Goal: Task Accomplishment & Management: Manage account settings

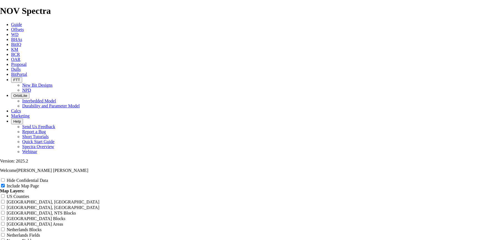
scroll to position [638, 0]
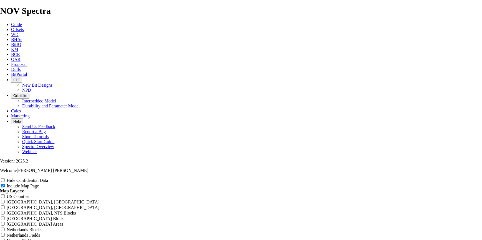
scroll to position [739, 0]
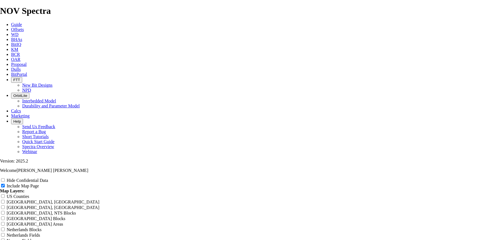
scroll to position [706, 0]
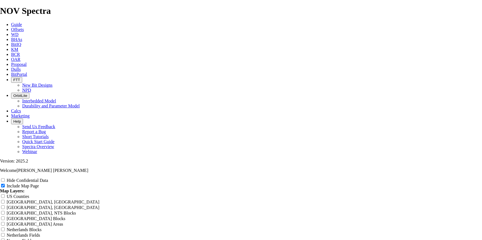
drag, startPoint x: 291, startPoint y: 146, endPoint x: 172, endPoint y: 137, distance: 118.4
type input "B"
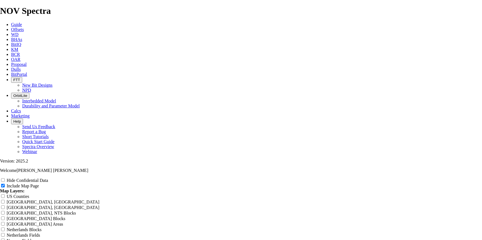
type input "B"
type input "Ba"
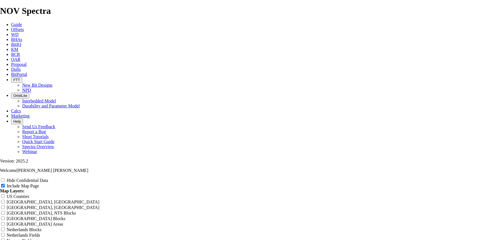
type input "Ba"
type input "Bak"
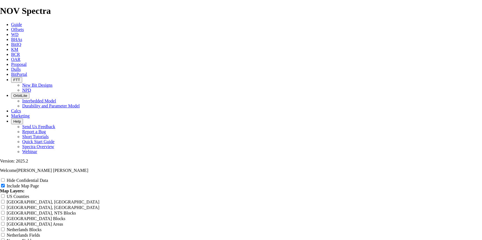
type input "Bak"
type input "Bakt"
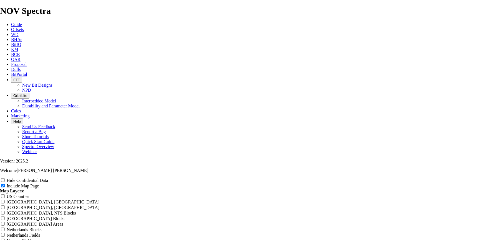
type input "Bakt"
type input "Bakte"
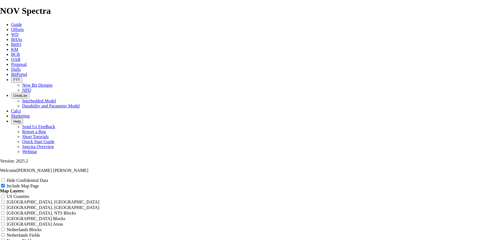
type input "Bakte"
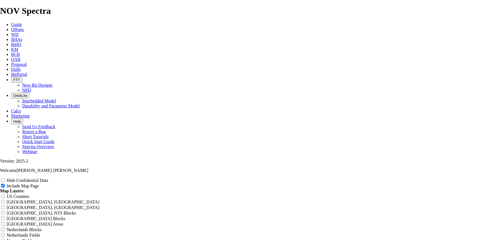
type input "Bakte 5"
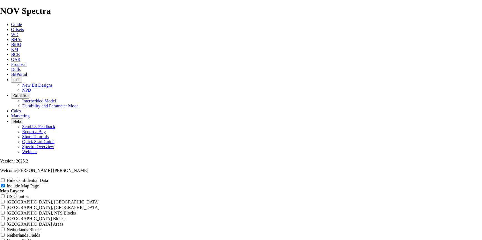
type input "Bakte 5."
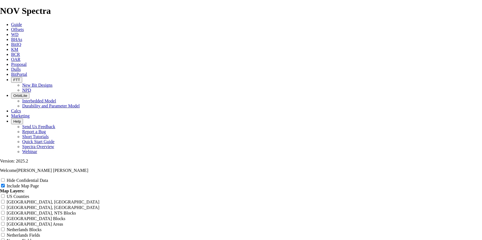
type input "Bakte 5.6"
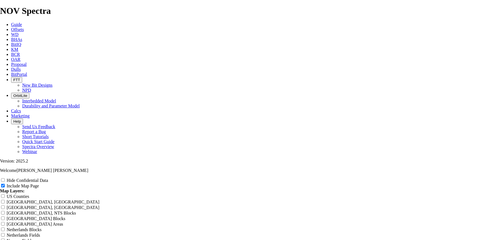
type input "Bakte 5.65"
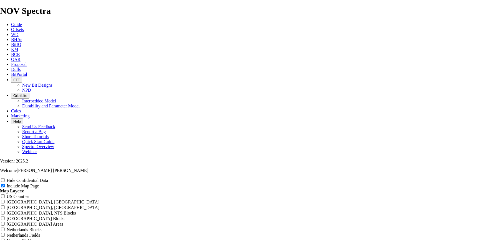
type input "Bakte 5.656"
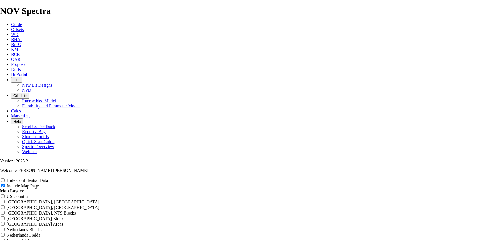
type input "Bakte 5.65"
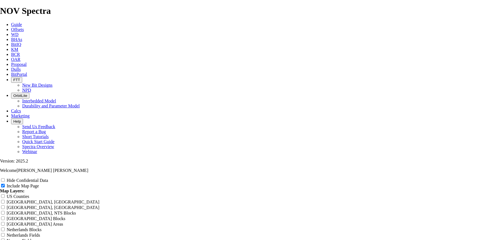
type input "Bakte 5.6"
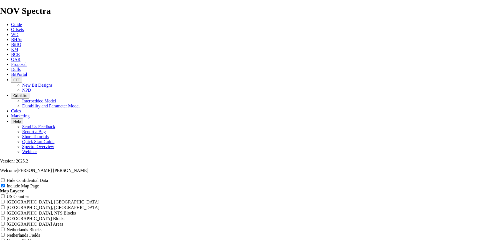
type input "Bakte 5.65"
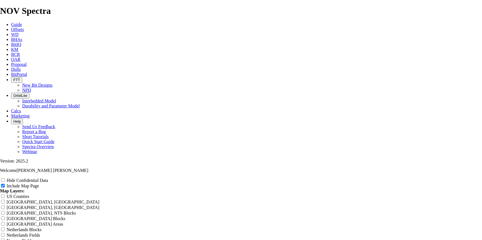
type input "Bakte 5.6"
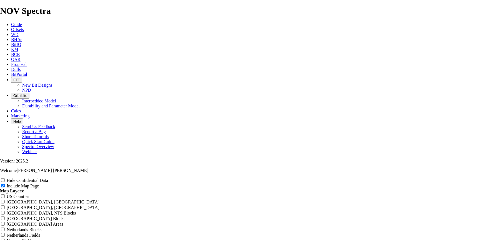
type input "Bakte 5.62"
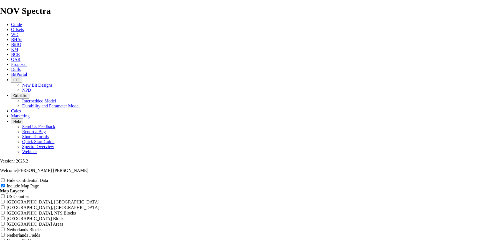
type input "Bakte 5.625"
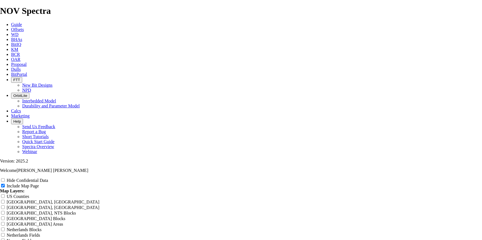
type input "Bakte 5.625"
type input "Bakte 5.625 y"
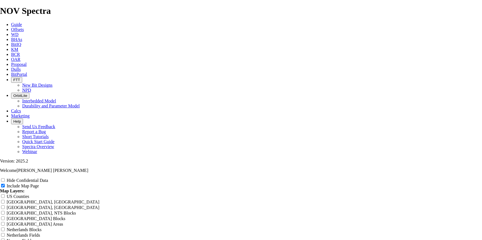
type input "Bakte 5.625 y"
type input "Bakte 5.625 y 5"
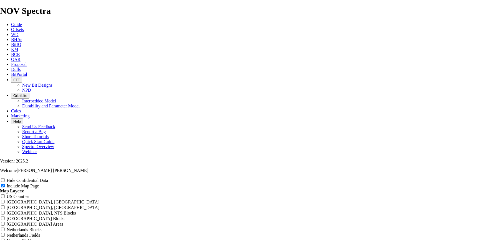
type input "Bakte 5.625 y 5"
type input "Bakte 5.625 y 5."
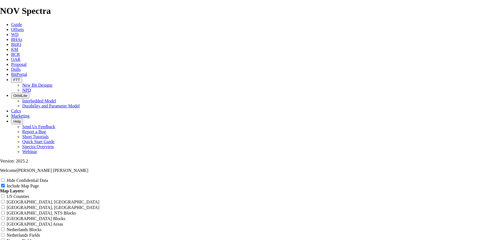
type input "Bakte 5.625 y 5."
type input "Bakte 5.625 y 5.8"
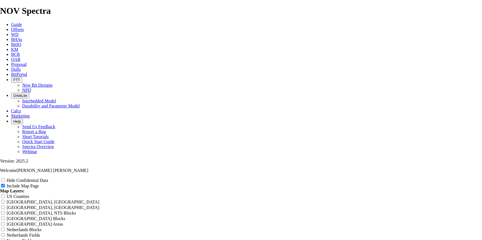
type input "Bakte 5.625 y 5.8"
type input "Bakte 5.625 y 5.87"
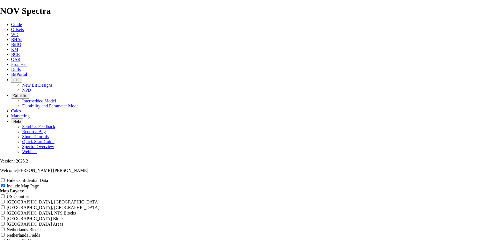
type input "Bakte 5.625 y 5.87"
type input "Bakte 5.625 y 5.875"
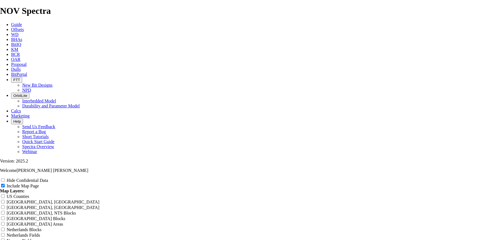
type input "Bakte 5.625 y 5.875"
type input "Bakte 5.625 y 5.875 T"
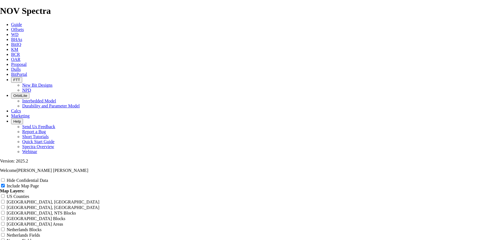
type input "Bakte 5.625 y 5.875 T"
type input "Bakte 5.625 y 5.875 TK"
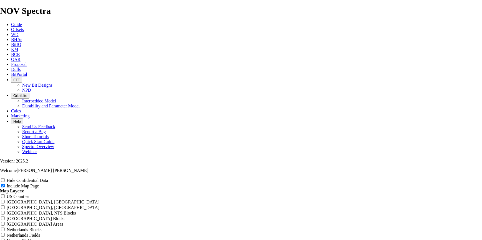
type input "Bakte 5.625 y 5.875 TK"
type input "Bakte 5.625 y 5.875 TK5"
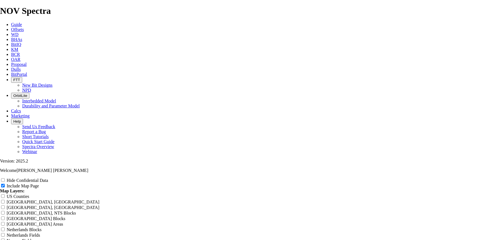
type input "Bakte 5.625 y 5.875 TK5"
type input "Bakte 5.625 y 5.875 TK53"
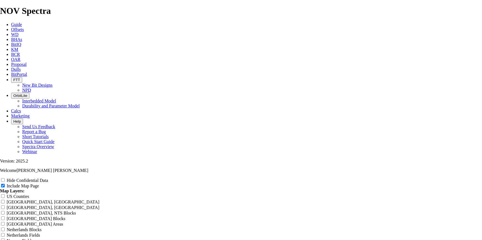
type input "Bakte 5.625 y 5.875 TK53"
drag, startPoint x: 221, startPoint y: 143, endPoint x: 169, endPoint y: 139, distance: 52.5
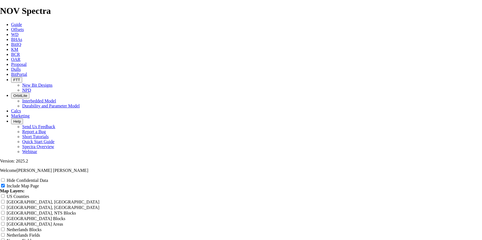
type input "5.625 y 5.875 TK53"
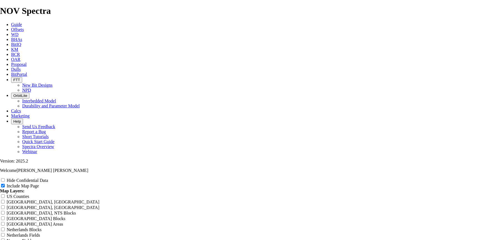
type input "5.625 y 5.875 TK53"
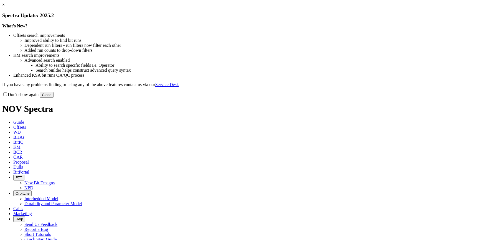
drag, startPoint x: 359, startPoint y: 153, endPoint x: 345, endPoint y: 150, distance: 14.5
click at [54, 98] on button "Close" at bounding box center [47, 95] width 14 height 6
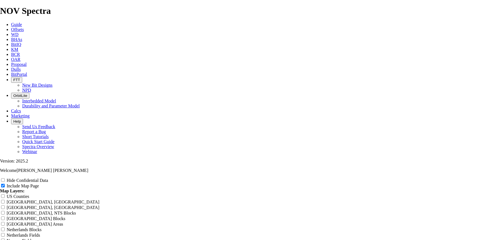
scroll to position [729, 0]
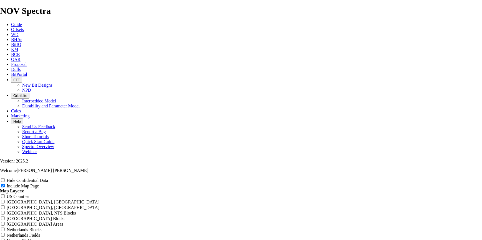
scroll to position [739, 0]
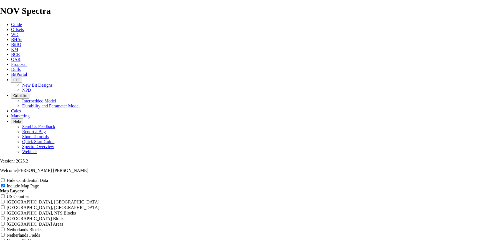
scroll to position [571, 0]
drag, startPoint x: 293, startPoint y: 161, endPoint x: 175, endPoint y: 157, distance: 118.8
type input "8"
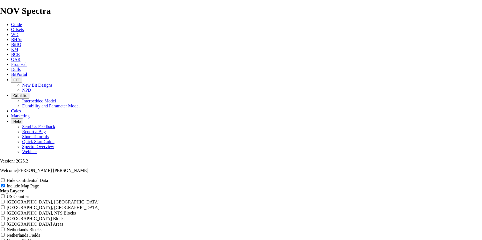
type input "8"
type input "8 1"
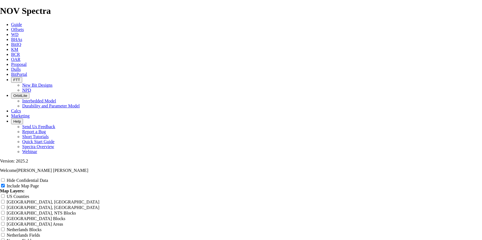
type input "8 1"
type input "8 1/"
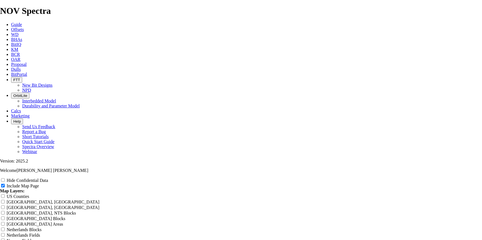
type input "8 1/"
type input "8 1/2"
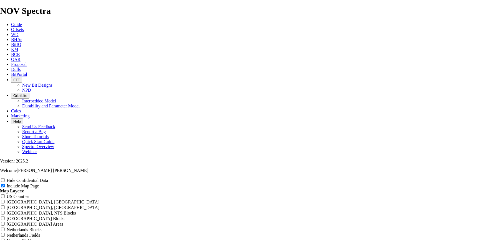
type input "8 1/2"
type input "8 1/2""
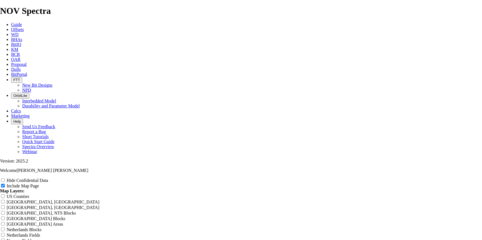
type input "8 1/2""
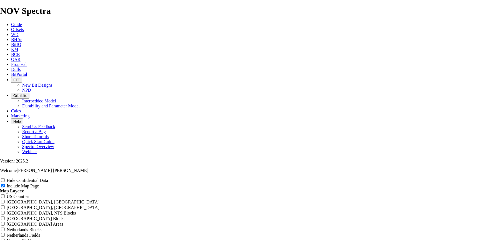
type input "8 1/2" T"
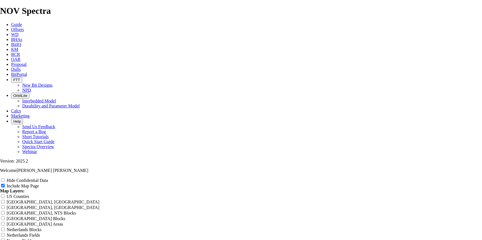
type input "8 1/2" TK"
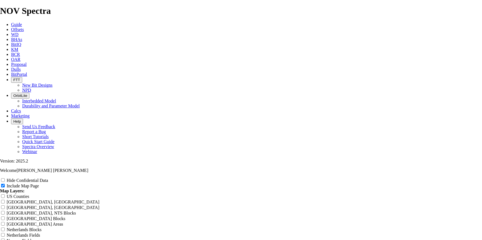
type input "8 1/2" TKC"
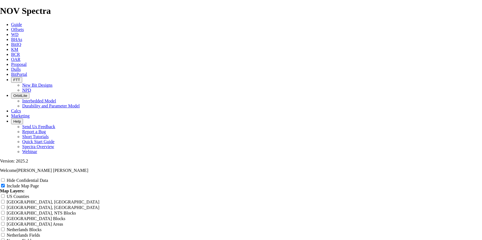
type input "8 1/2" TKC6"
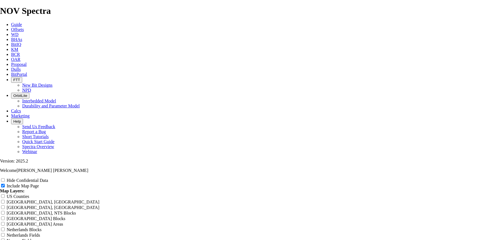
type input "8 1/2" TKC63"
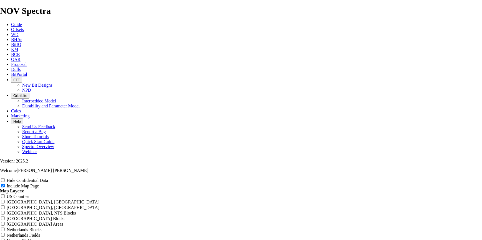
type input "8 1/2" TKC63"
type input "8 1/2" TKC63 -"
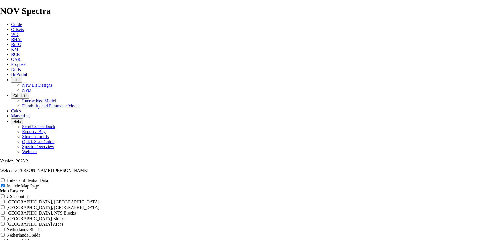
type input "8 1/2" TKC63 -"
type input "8 1/2" TKC63 - C"
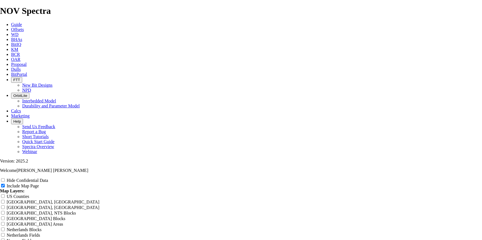
type input "8 1/2" TKC63 - C"
type input "8 1/2" TKC63 - Ch"
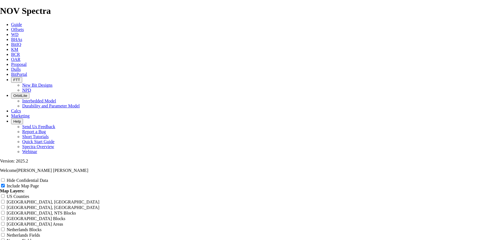
type input "8 1/2" TKC63 - Ch"
type input "8 1/2" TKC63 - Chi"
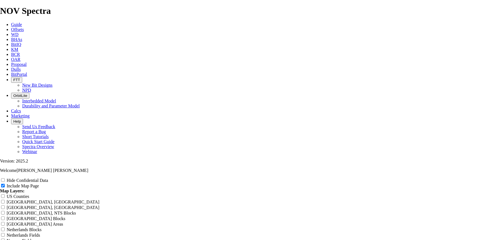
type input "8 1/2" TKC63 - Chi"
type input "8 1/2" TKC63 - Chin"
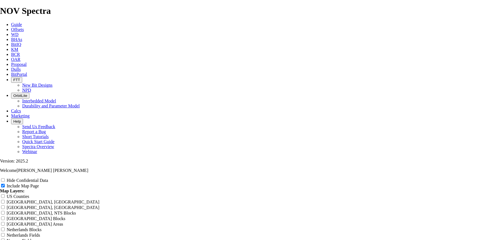
type input "8 1/2" TKC63 - Chin"
type input "8 1/2" TKC63 - [GEOGRAPHIC_DATA]"
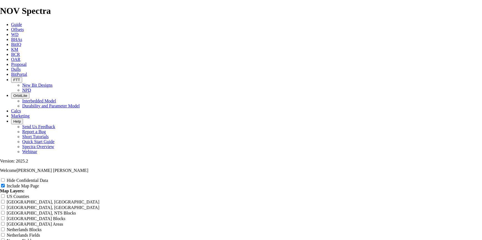
type input "8 1/2" TKC63 - [GEOGRAPHIC_DATA]"
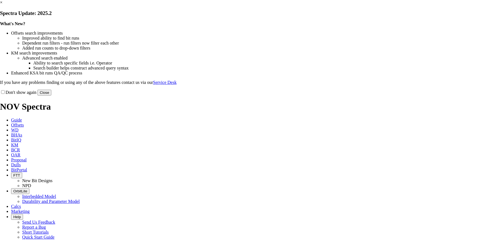
click at [51, 96] on button "Close" at bounding box center [44, 93] width 14 height 6
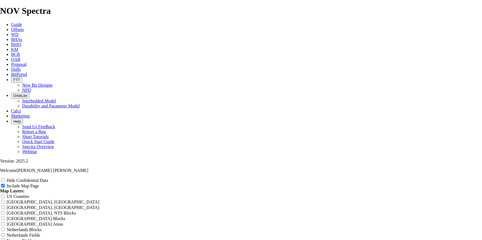
click at [21, 57] on link "OAR" at bounding box center [15, 59] width 9 height 5
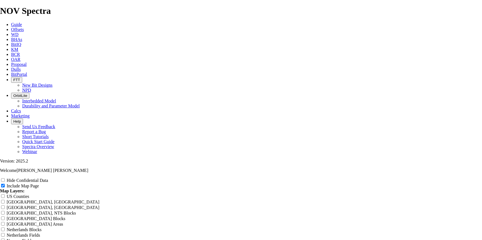
scroll to position [605, 0]
drag, startPoint x: 288, startPoint y: 128, endPoint x: 166, endPoint y: 127, distance: 122.0
type input "1"
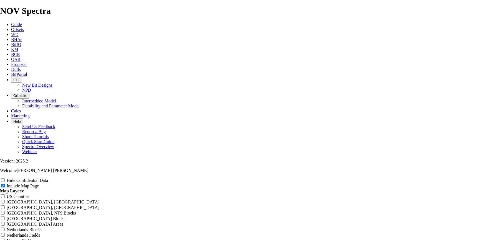
type input "1"
type input "14"
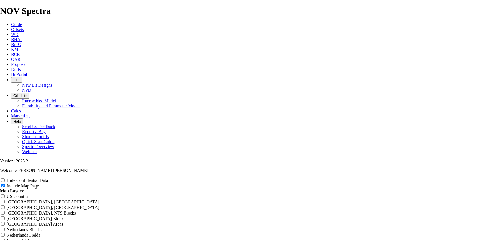
type input "14"
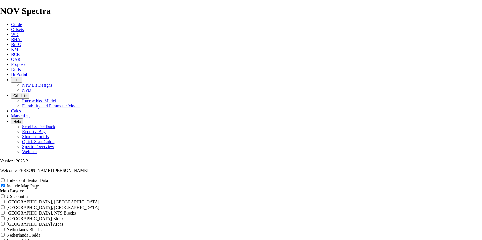
type input "14."
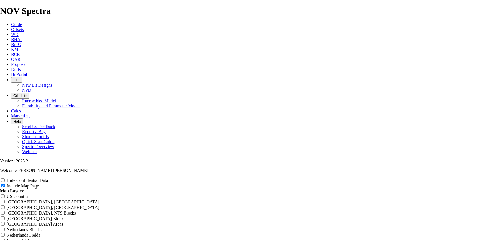
type input "14."
type input "14.5"
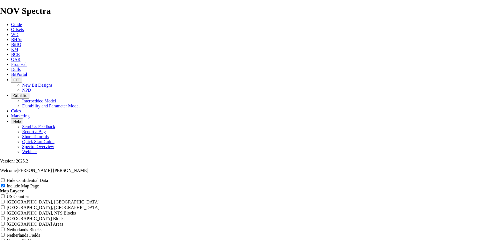
type input "14.5"
type input "14.5 C"
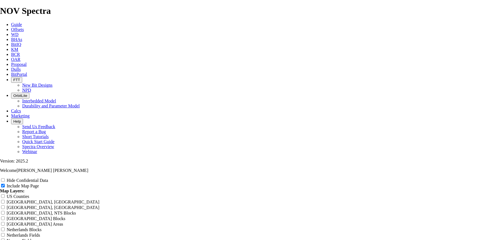
type input "14.5 C"
type input "14.5 Ca"
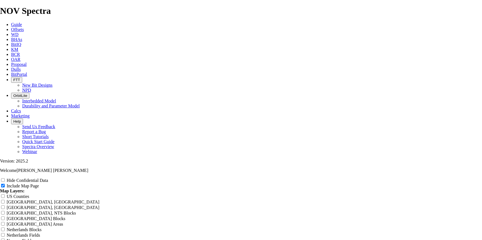
type input "14.5 Ca"
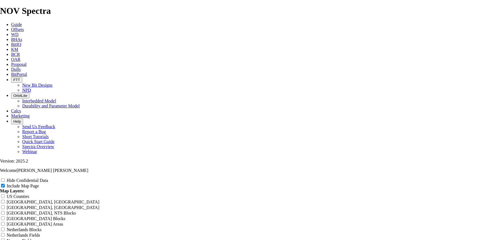
type input "14.5 Cam"
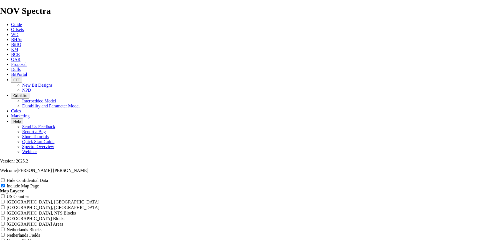
type input "14.5 Cam"
type input "14.5 Camp"
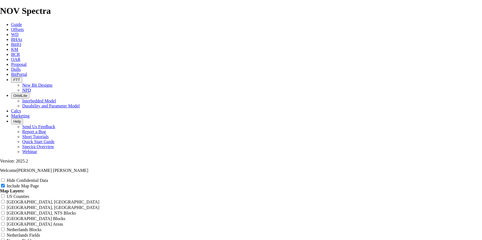
type input "14.5 Camp"
type input "14.5 Campo"
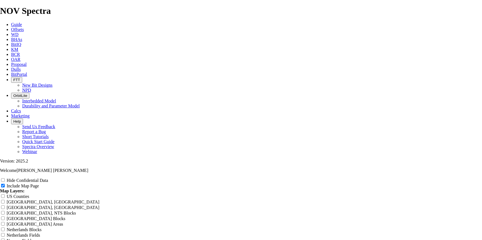
type input "14.5 Campo"
type input "14.5 Campo B"
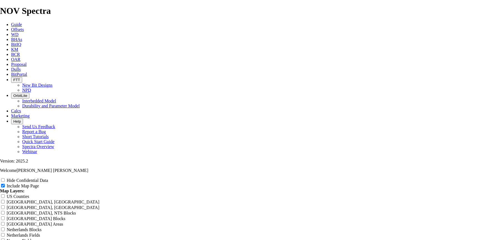
type input "14.5 Campo B"
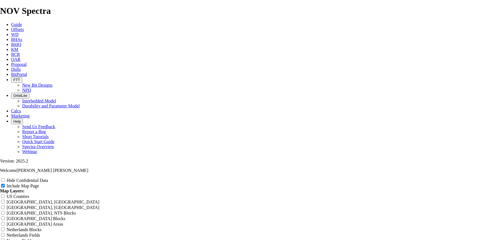
type input "14.5 [PERSON_NAME]"
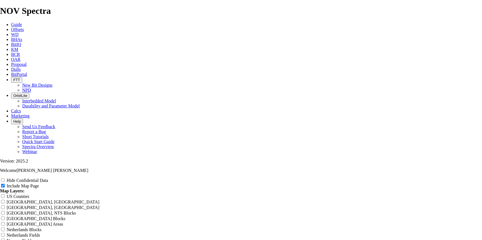
type input "14.5 [PERSON_NAME]"
type input "14.5 Campo [MEDICAL_DATA]"
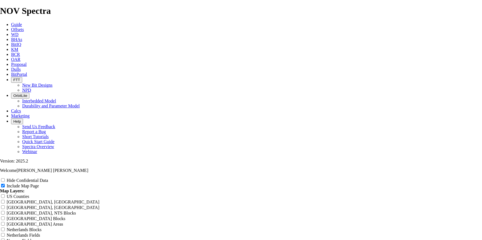
type input "14.5 Campo [MEDICAL_DATA]"
type input "14.5 Campo Bala"
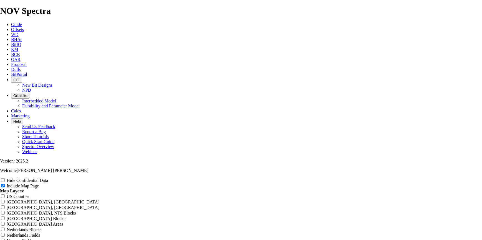
type input "14.5 Campo Bala"
type input "14.5 Campo Balam"
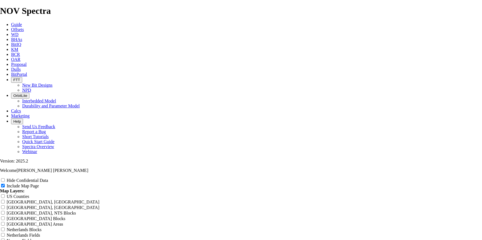
type input "14.5 Campo Balam"
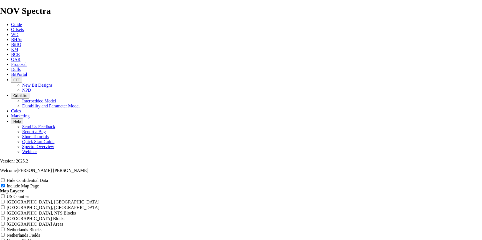
type input "14.5 Campo Balam N"
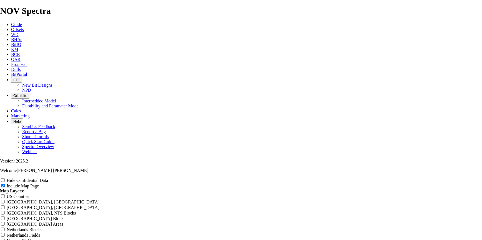
type input "14.5 Campo Balam N"
type input "14.5 Campo Balam NO"
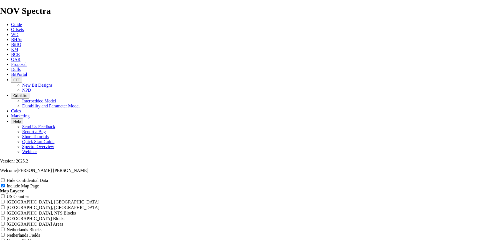
type input "14.5 Campo Balam NO"
type input "14.5 Campo Balam NOV"
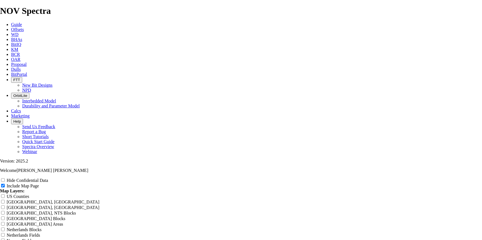
type input "14.5 Campo Balam NOV"
type input "14.5 Campo Balam NOV v"
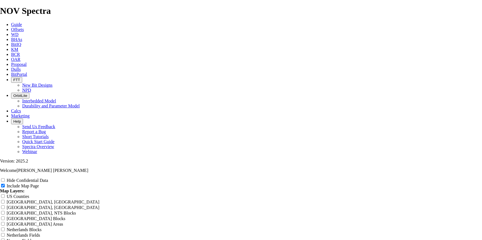
type input "14.5 Campo Balam NOV v"
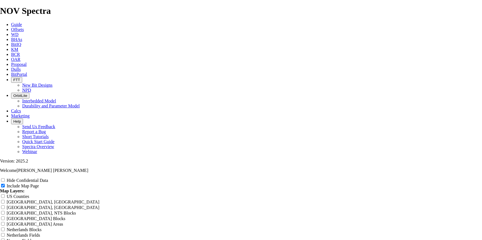
type input "14.5 Campo Balam NOV vs"
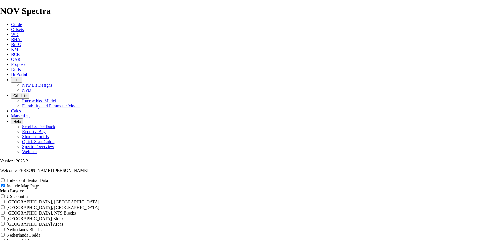
type input "14.5 Campo Balam NOV vs"
type input "14.5 Campo Balam NOV vs C"
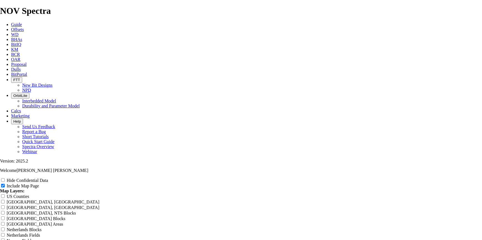
type input "14.5 Campo Balam NOV vs C"
type input "14.5 Campo Balam NOV vs Co"
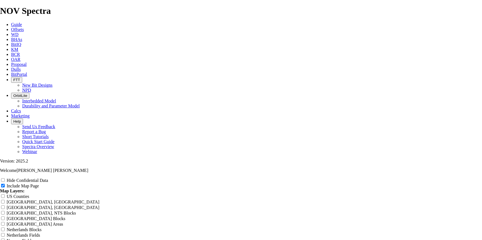
type input "14.5 Campo Balam NOV vs Co"
type input "14.5 Campo Balam NOV vs Com"
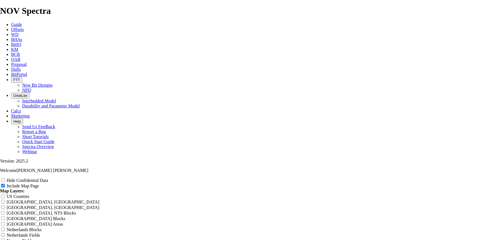
type input "14.5 Campo Balam NOV vs Com"
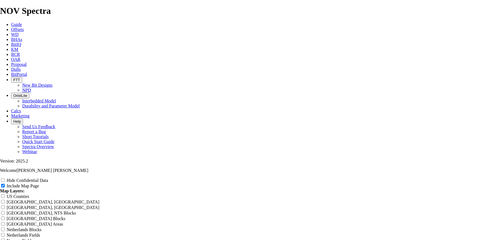
type input "14.5 Campo Balam NOV vs Comp"
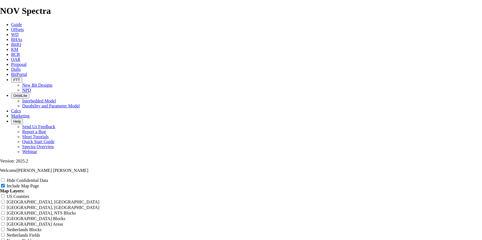
type input "14.5 Campo Balam NOV vs Comp"
type input "14.5 Campo Balam NOV vs Compe"
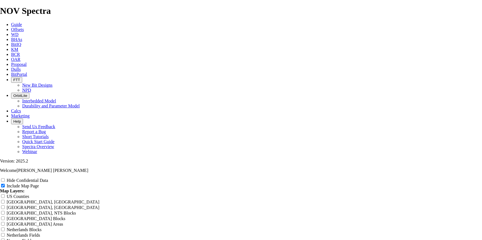
type input "14.5 Campo Balam NOV vs Compe"
type input "14.5 Campo Balam NOV vs Compet"
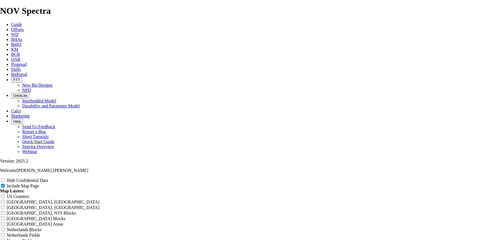
type input "14.5 Campo Balam NOV vs Compet"
type input "14.5 Campo Balam NOV vs Competi"
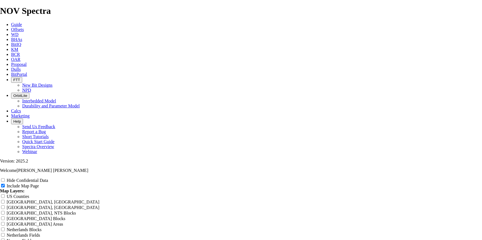
type input "14.5 Campo Balam NOV vs Competi"
type input "14.5 Campo Balam NOV vs Competid"
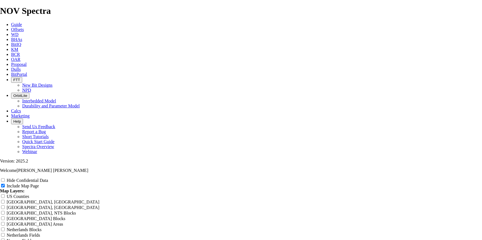
type input "14.5 Campo Balam NOV vs Competid"
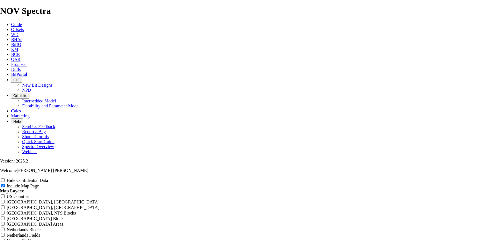
type input "14.5 Campo Balam NOV vs Competido"
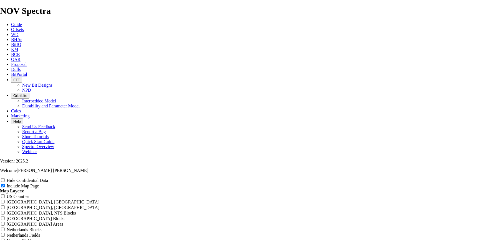
type input "14.5 Campo Balam NOV vs Competido"
type input "14.5 Campo Balam NOV vs Competidor"
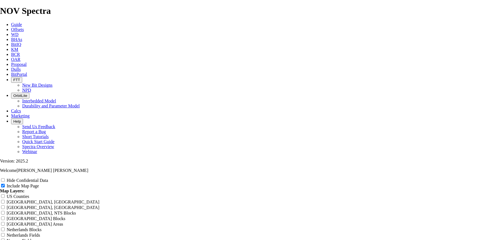
type input "14.5 Campo Balam NOV vs Competidor"
type input "14.5 Campo Balam NOV vs Competido"
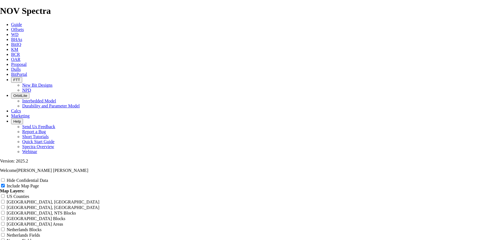
type input "14.5 Campo Balam NOV vs Competido"
type input "14.5 Campo Balam NOV vs Competid"
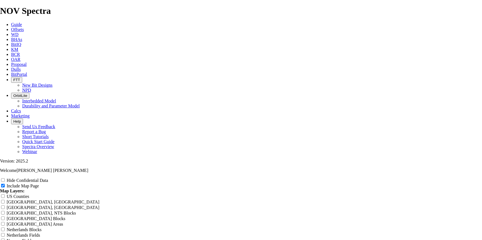
type input "14.5 Campo Balam NOV vs Competid"
type input "14.5 Campo Balam NOV vs Competi"
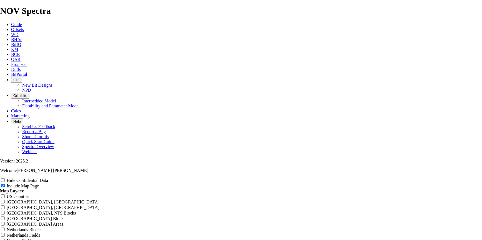
type input "14.5 Campo Balam NOV vs Competi"
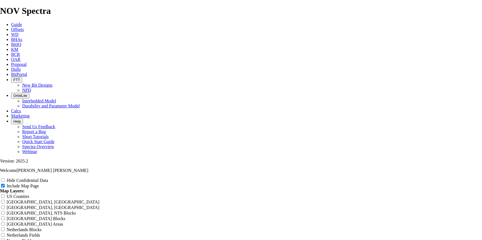
type input "14.5 Campo Balam NOV vs Compet"
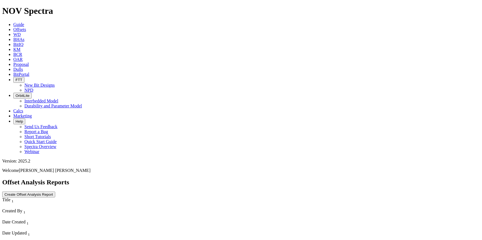
click at [16, 94] on icon "button" at bounding box center [16, 96] width 0 height 4
click at [82, 104] on link "Durability and Parameter Model" at bounding box center [53, 106] width 58 height 5
